Goal: Transaction & Acquisition: Register for event/course

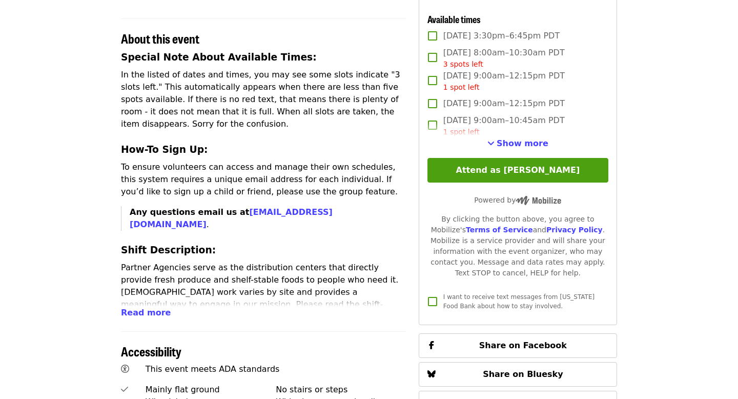
scroll to position [357, 0]
click at [483, 107] on span "[DATE] 9:00am–12:15pm PDT" at bounding box center [503, 104] width 121 height 12
click at [510, 146] on span "Show more" at bounding box center [523, 144] width 52 height 10
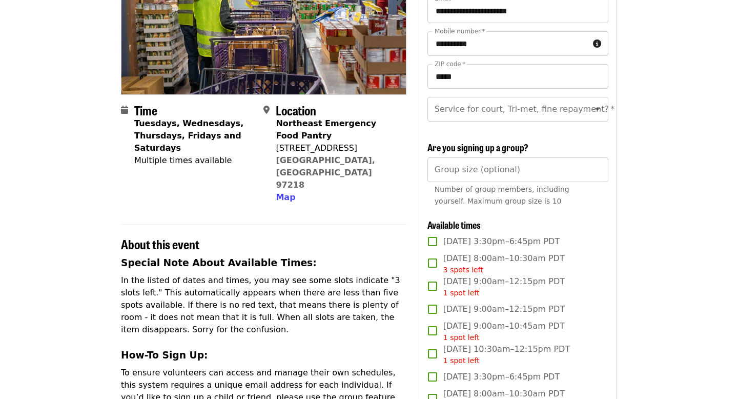
scroll to position [73, 0]
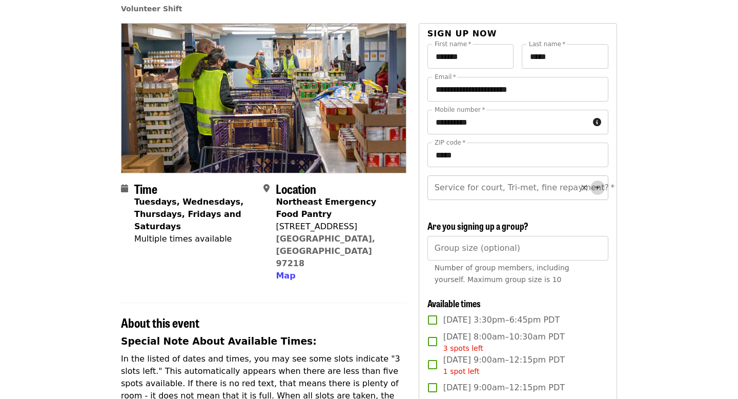
click at [600, 185] on icon "Open" at bounding box center [597, 187] width 12 height 12
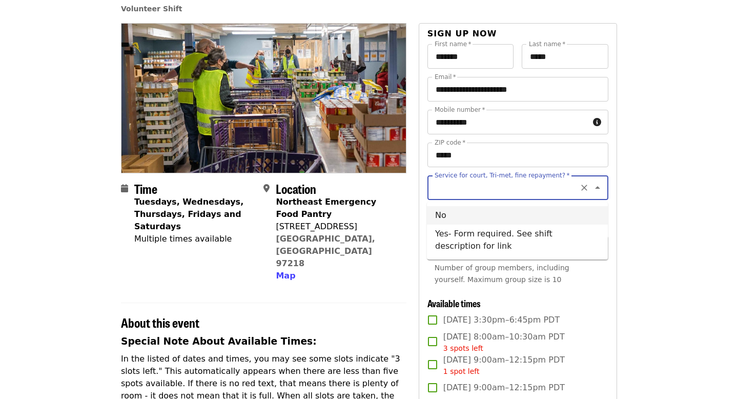
click at [461, 217] on li "No" at bounding box center [517, 215] width 181 height 18
type input "**"
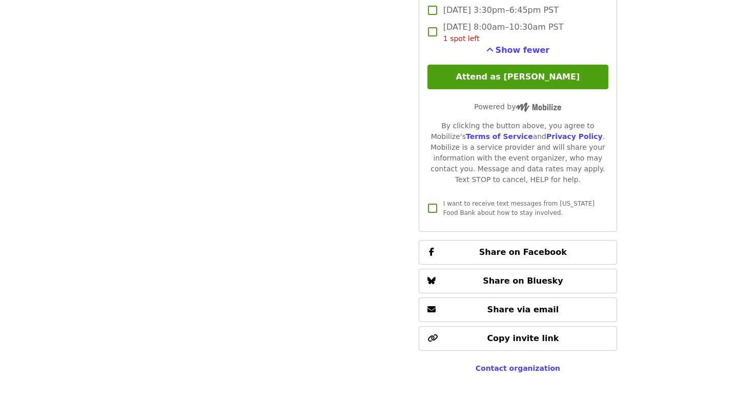
scroll to position [1394, 0]
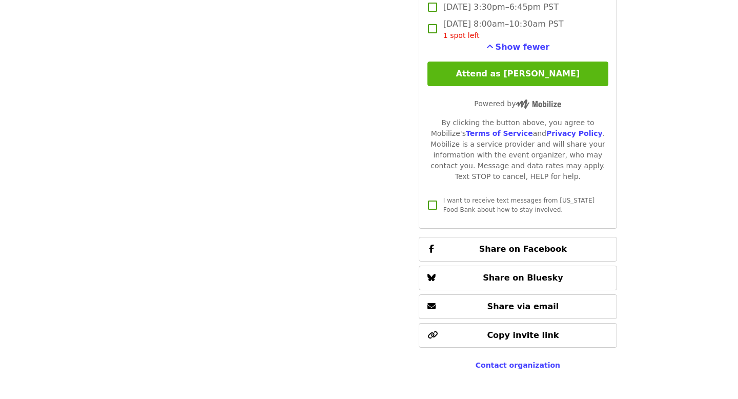
click at [500, 75] on button "Attend as [PERSON_NAME]" at bounding box center [517, 73] width 181 height 25
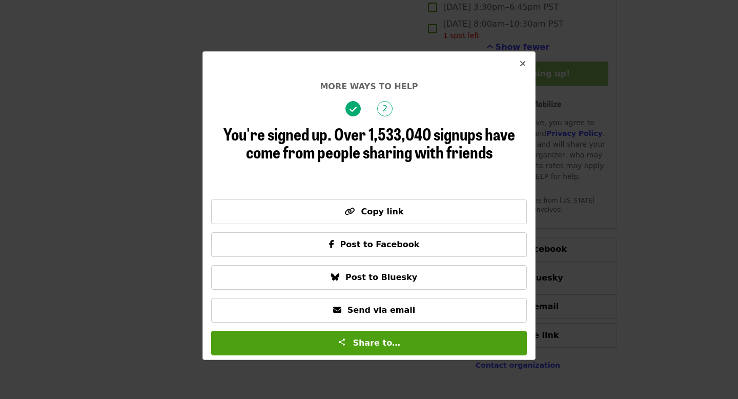
click at [524, 63] on icon "times icon" at bounding box center [523, 64] width 6 height 10
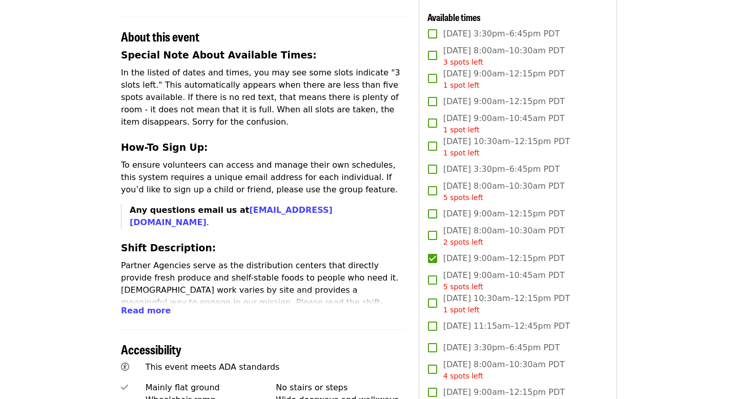
scroll to position [403, 0]
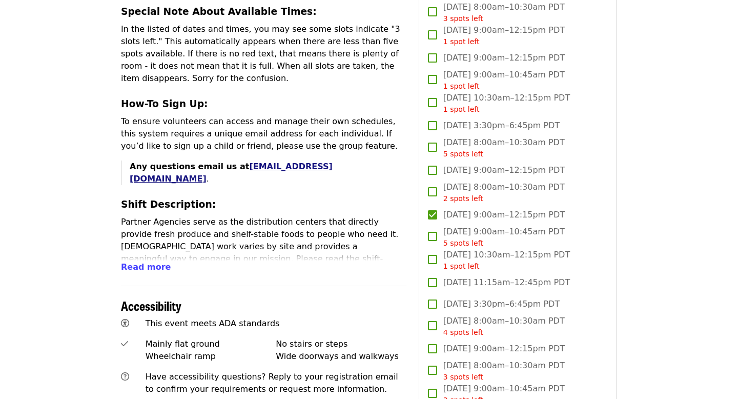
click at [262, 161] on link "[EMAIL_ADDRESS][DOMAIN_NAME]" at bounding box center [231, 172] width 203 height 22
